Goal: Navigation & Orientation: Go to known website

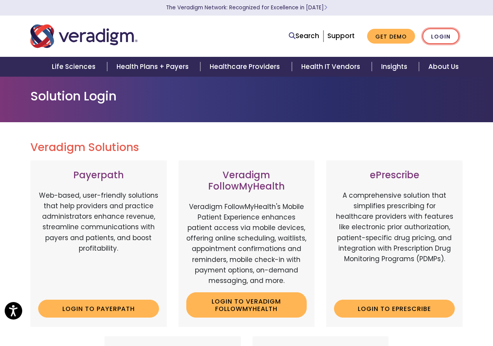
click at [432, 39] on link "Login" at bounding box center [440, 36] width 37 height 16
click at [438, 39] on link "Login" at bounding box center [440, 36] width 37 height 16
click at [438, 31] on link "Login" at bounding box center [440, 36] width 37 height 16
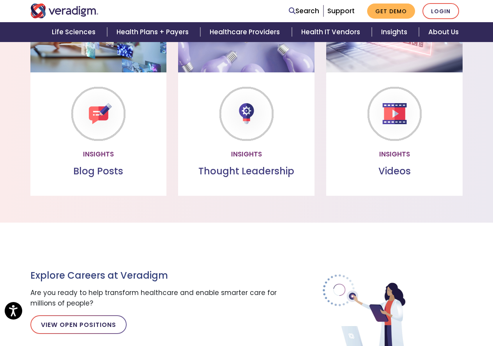
scroll to position [605, 0]
